Goal: Task Accomplishment & Management: Use online tool/utility

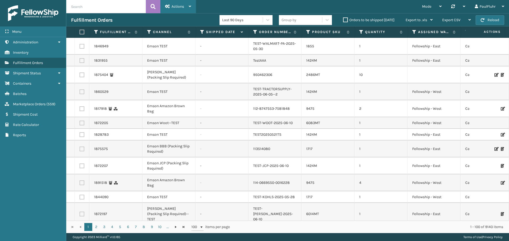
click at [172, 6] on span "Actions" at bounding box center [177, 6] width 12 height 5
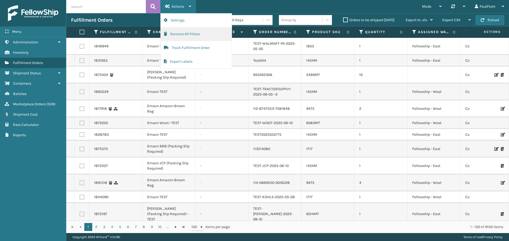
click at [177, 33] on button "Remove All Filters" at bounding box center [196, 34] width 71 height 14
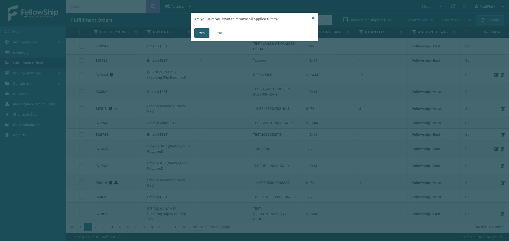
click at [202, 32] on button "Yes" at bounding box center [201, 33] width 15 height 10
